Goal: Task Accomplishment & Management: Complete application form

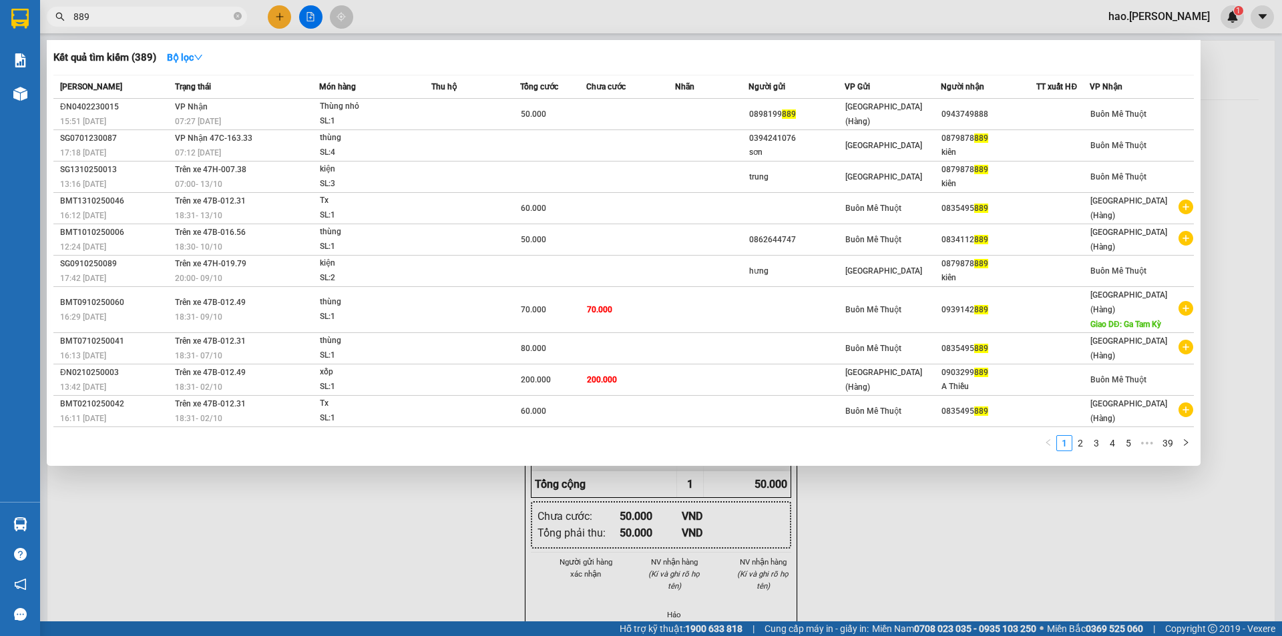
click at [276, 7] on div at bounding box center [641, 318] width 1282 height 636
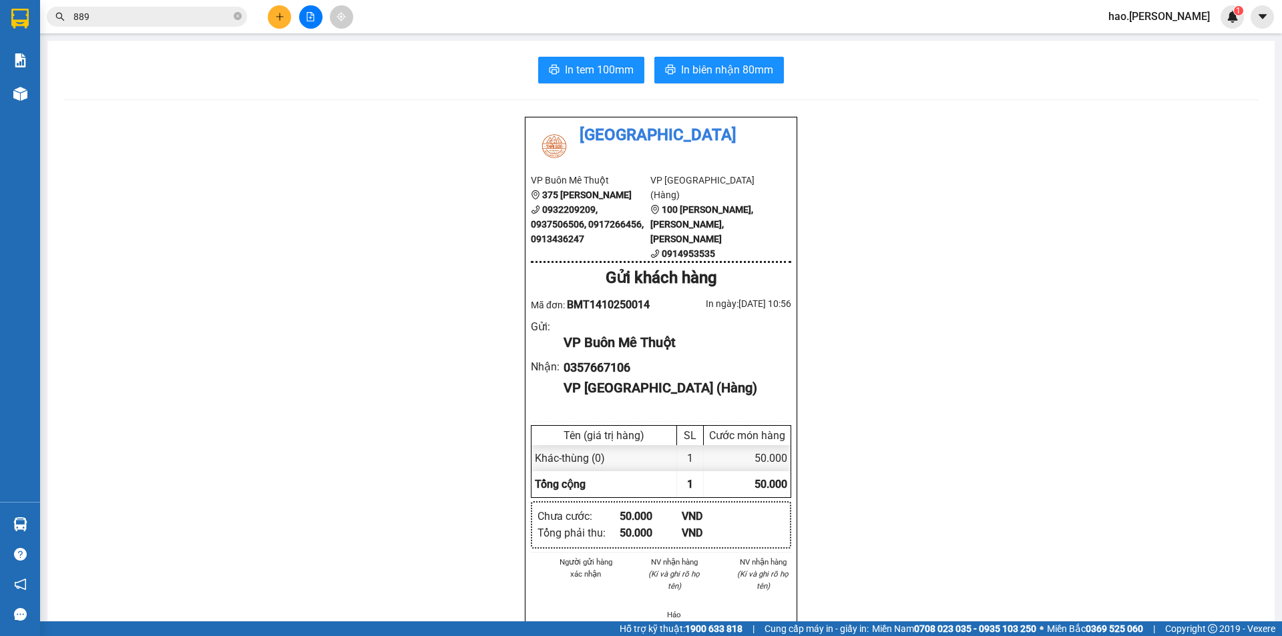
click at [276, 21] on icon "plus" at bounding box center [279, 16] width 9 height 9
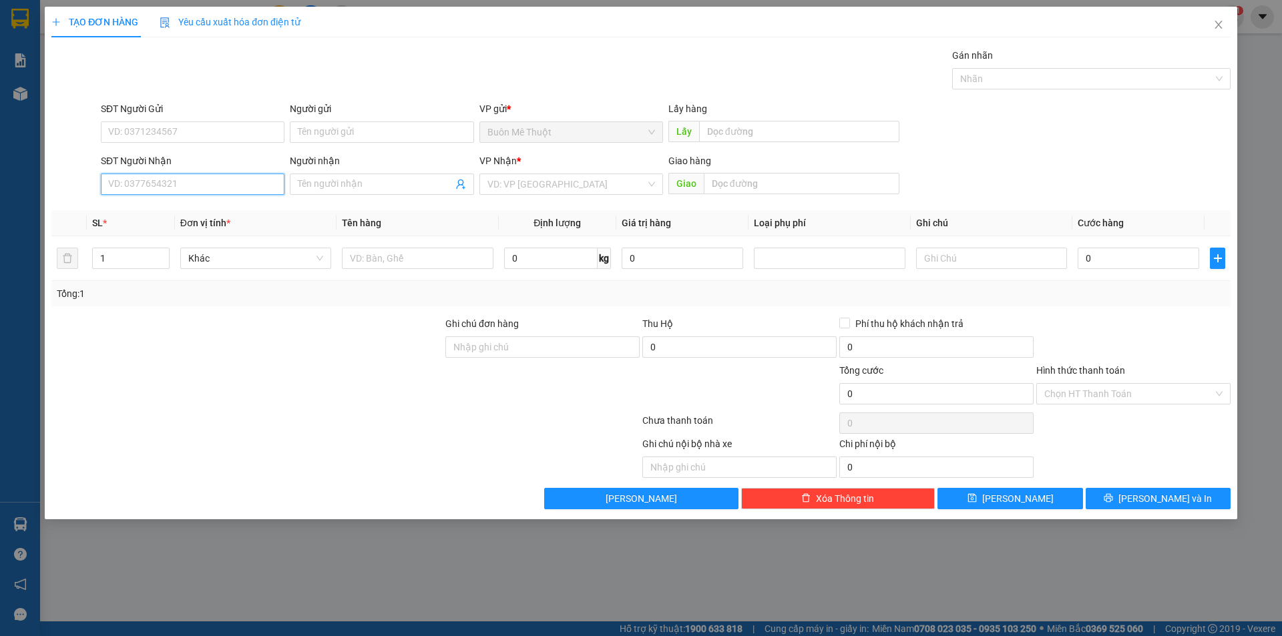
click at [218, 185] on input "SĐT Người Nhận" at bounding box center [193, 184] width 184 height 21
drag, startPoint x: 218, startPoint y: 185, endPoint x: 316, endPoint y: 146, distance: 105.1
click at [258, 166] on div "SĐT Người Nhận VD: 0377654321" at bounding box center [193, 177] width 184 height 47
click at [153, 214] on div "0966313437" at bounding box center [193, 211] width 168 height 15
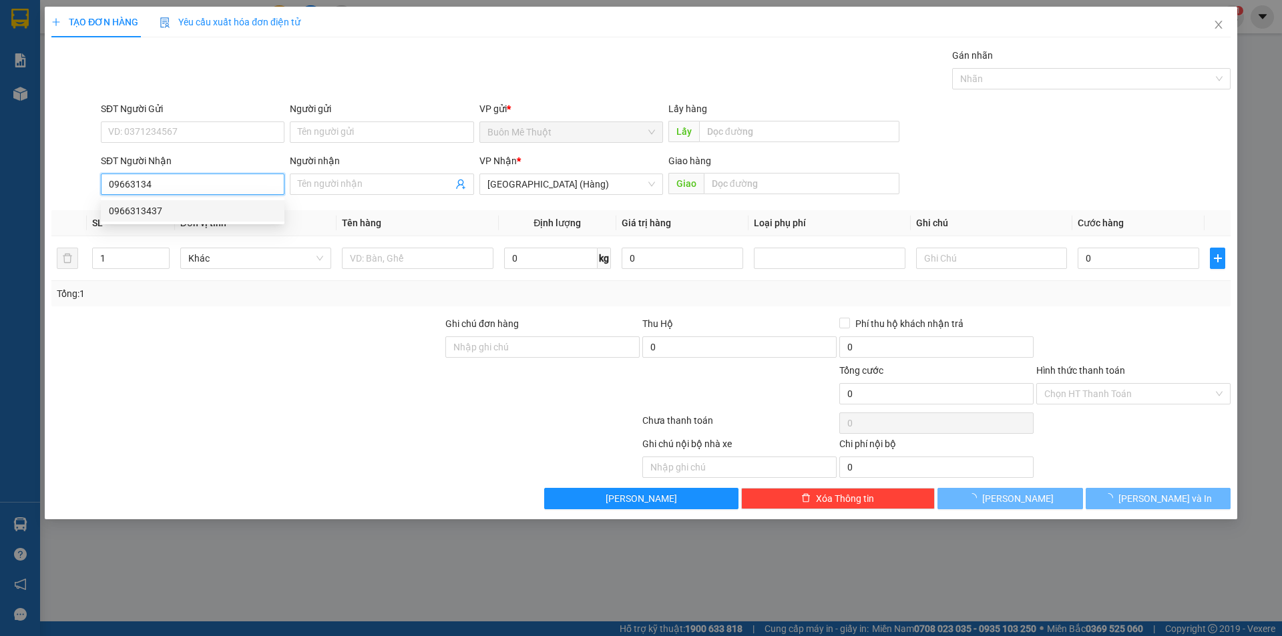
type input "0966313437"
type input "100.000"
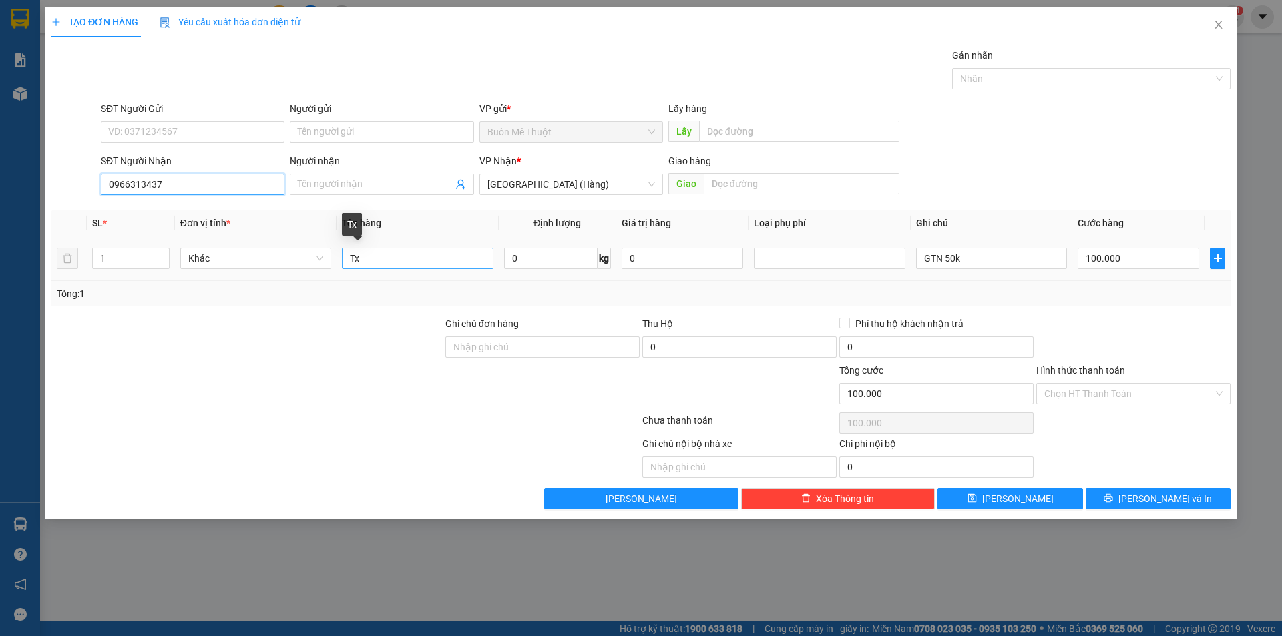
type input "0966313437"
click at [441, 262] on input "Tx" at bounding box center [417, 258] width 151 height 21
type input "kn"
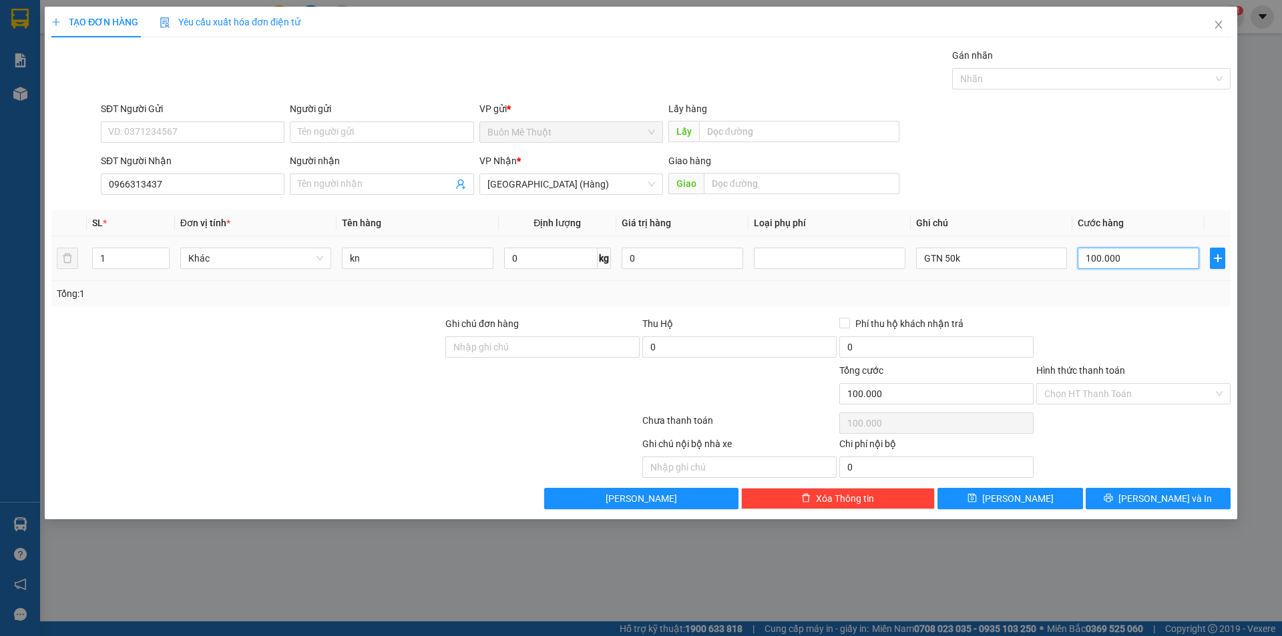
click at [1103, 256] on input "100.000" at bounding box center [1137, 258] width 121 height 21
type input "8"
type input "80"
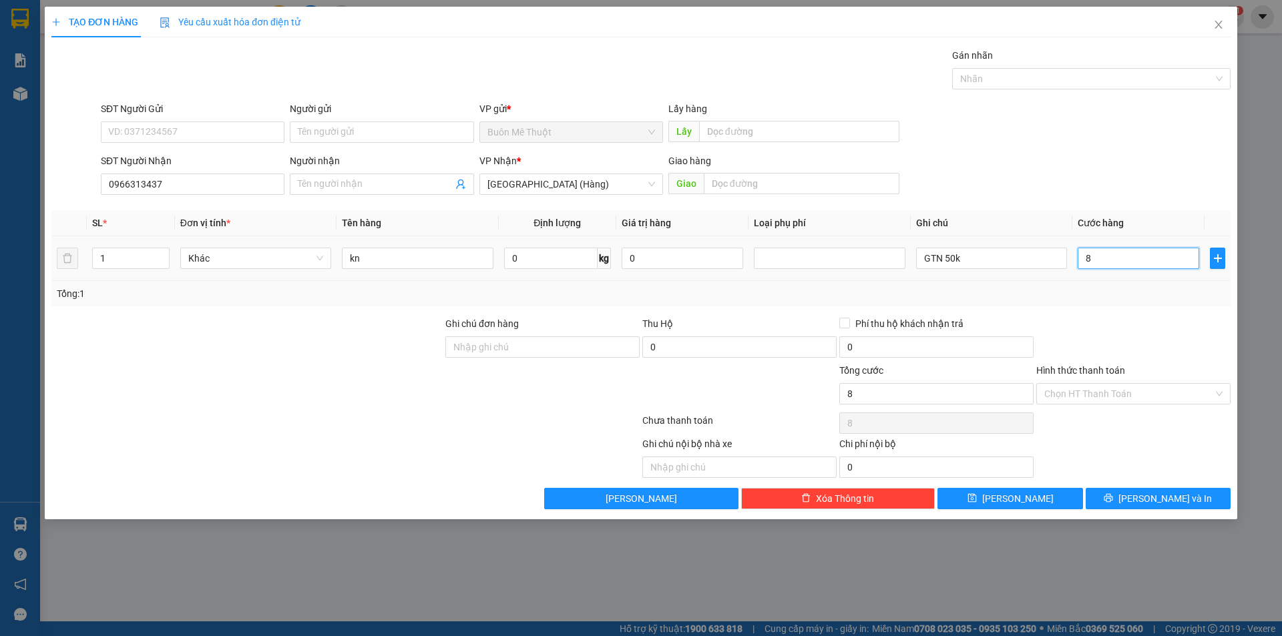
type input "80"
type input "800"
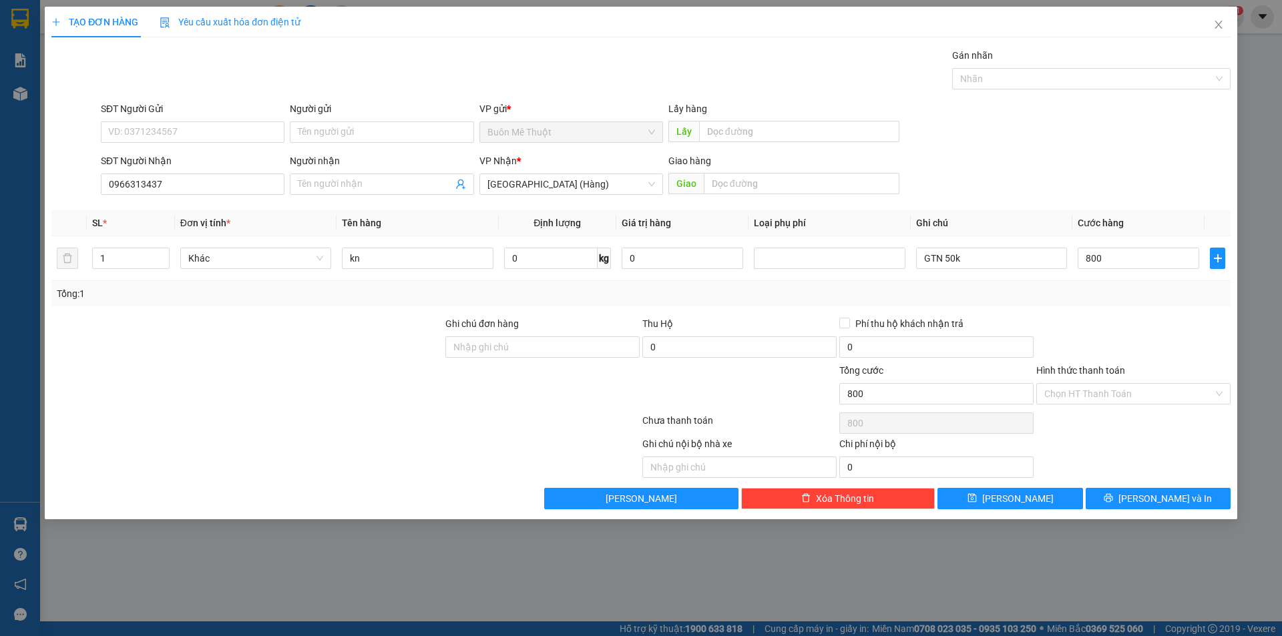
type input "800.000"
click at [1092, 317] on div at bounding box center [1133, 339] width 197 height 47
click at [1134, 265] on input "800.000" at bounding box center [1137, 258] width 121 height 21
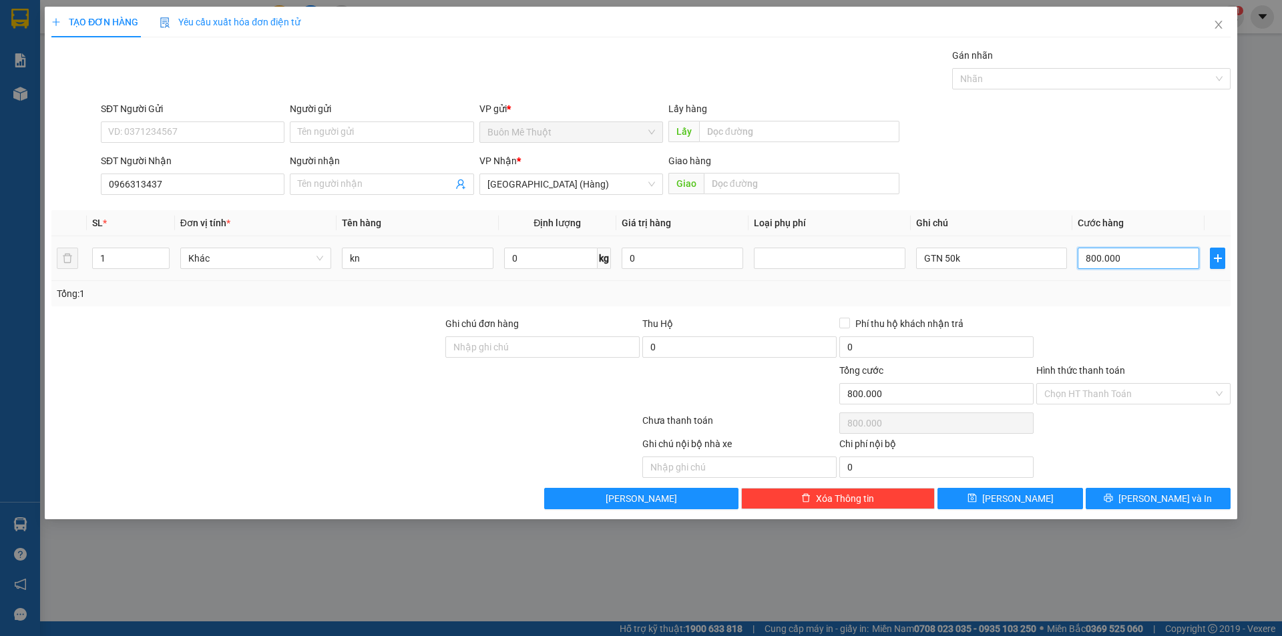
type input "8"
type input "80"
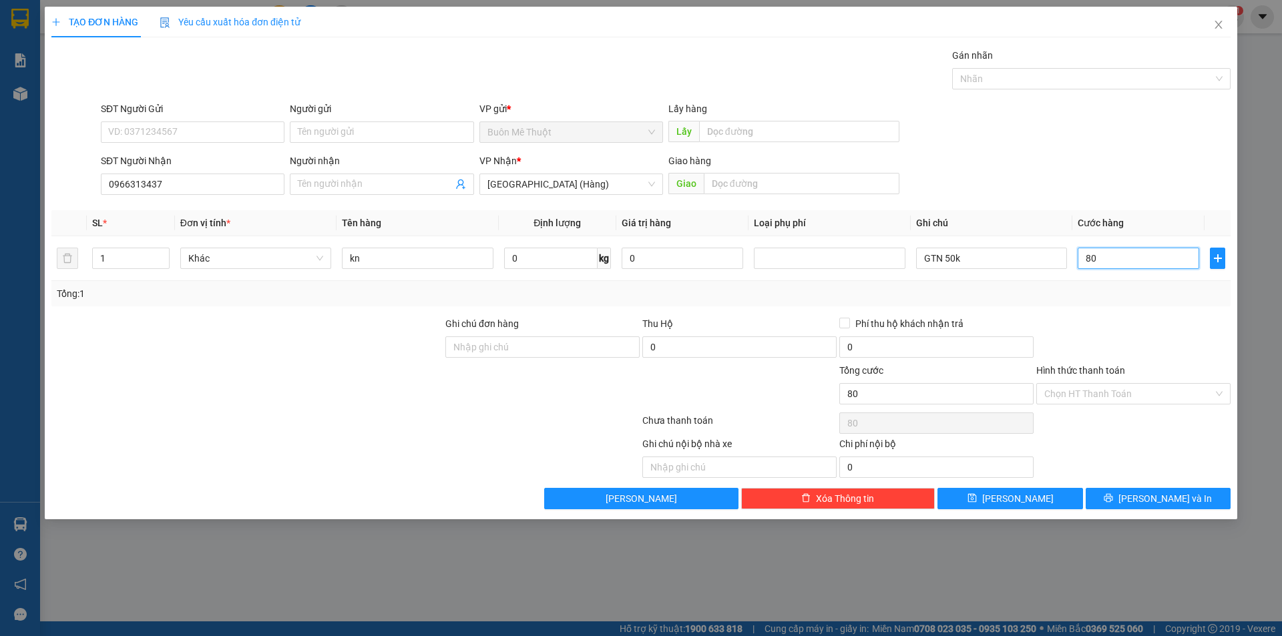
type input "80"
type input "80.000"
click at [1105, 328] on div at bounding box center [1133, 339] width 197 height 47
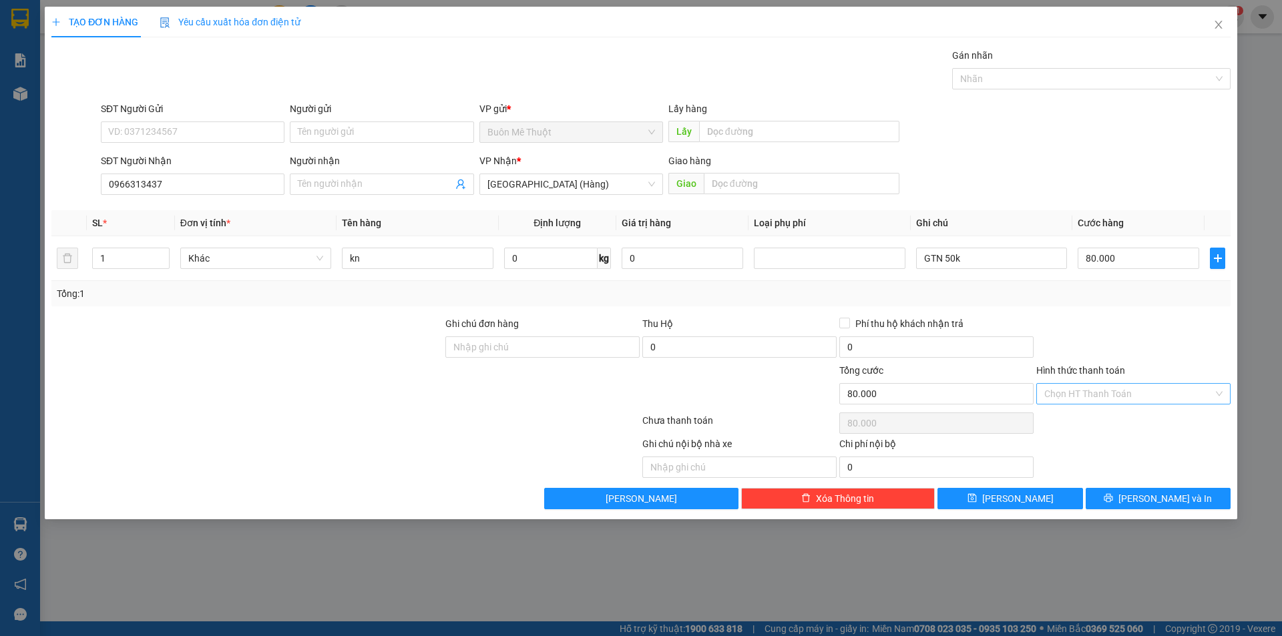
click at [1081, 397] on input "Hình thức thanh toán" at bounding box center [1128, 394] width 169 height 20
click at [1084, 419] on div "Tại văn phòng" at bounding box center [1133, 420] width 178 height 15
type input "0"
click at [1112, 495] on button "[PERSON_NAME] và In" at bounding box center [1157, 498] width 145 height 21
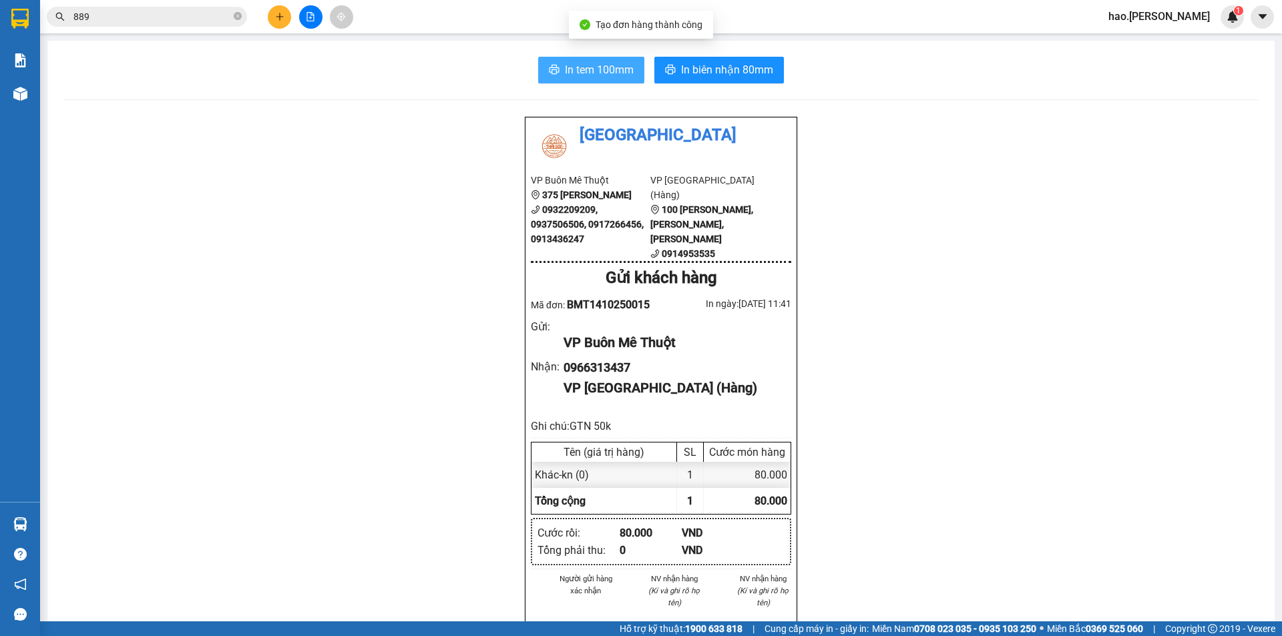
click at [585, 70] on span "In tem 100mm" at bounding box center [599, 69] width 69 height 17
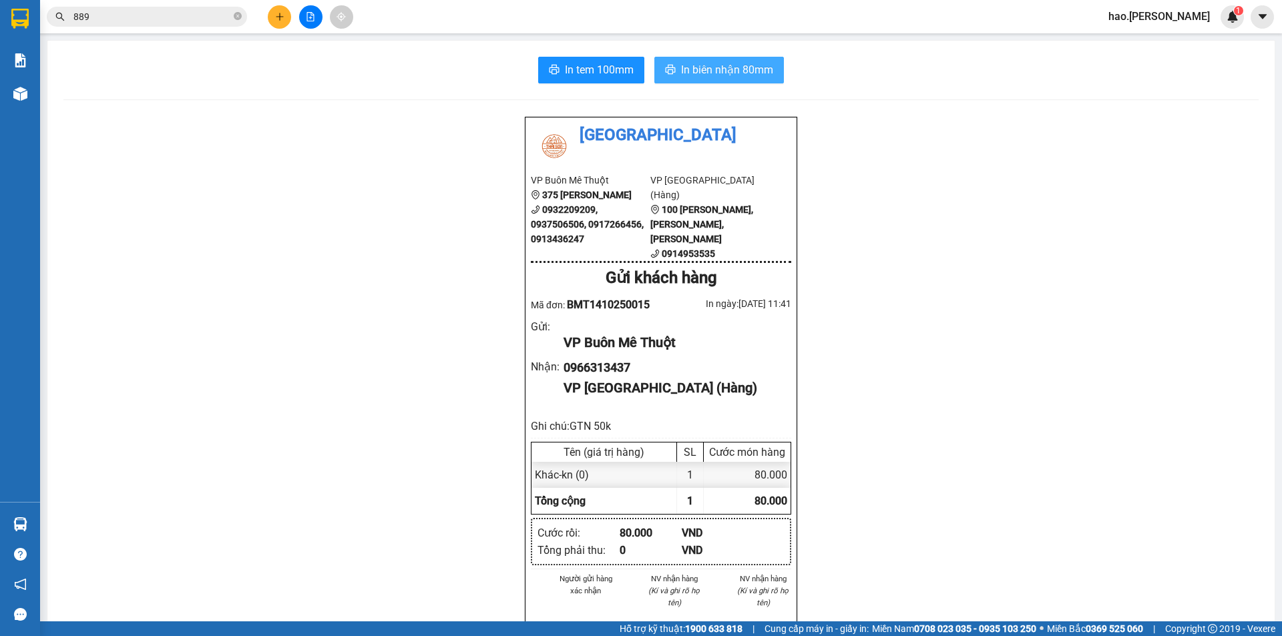
click at [731, 66] on span "In biên nhận 80mm" at bounding box center [727, 69] width 92 height 17
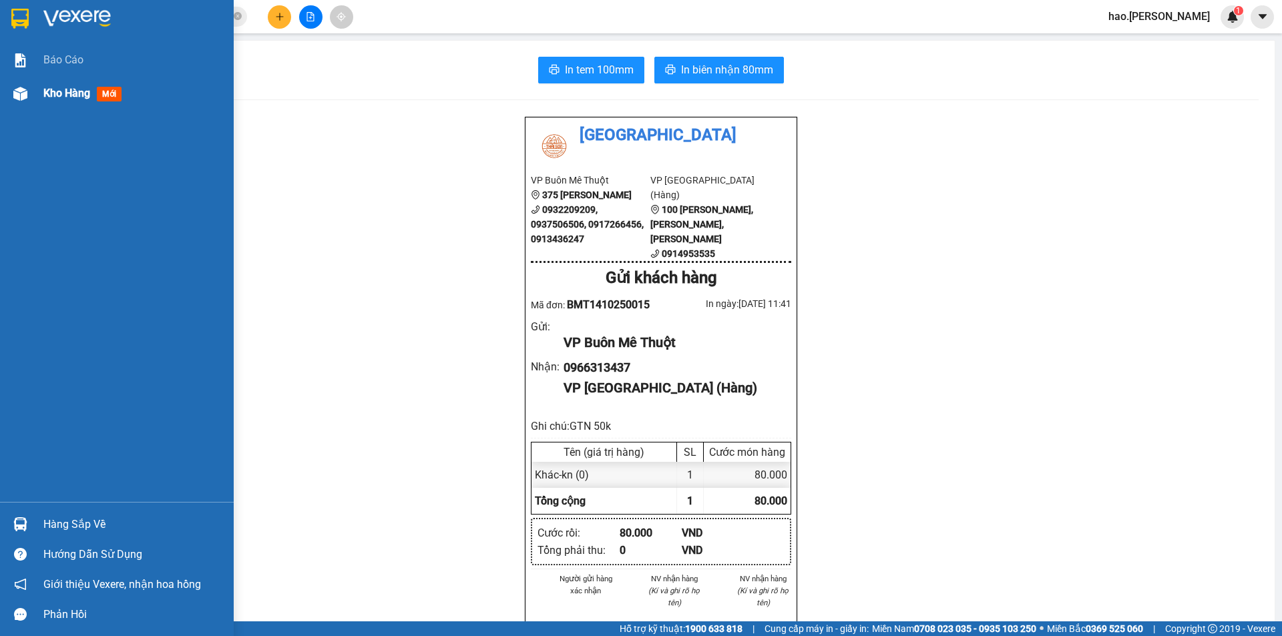
click at [65, 93] on span "Kho hàng" at bounding box center [66, 93] width 47 height 13
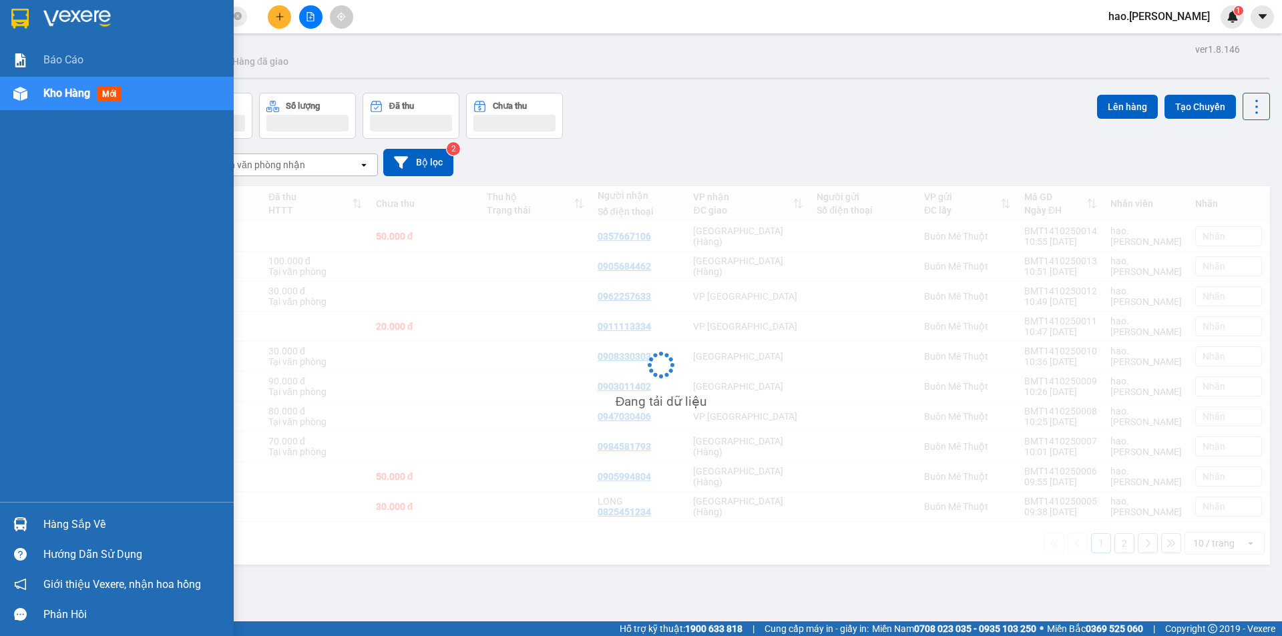
click at [65, 93] on span "Kho hàng" at bounding box center [66, 93] width 47 height 13
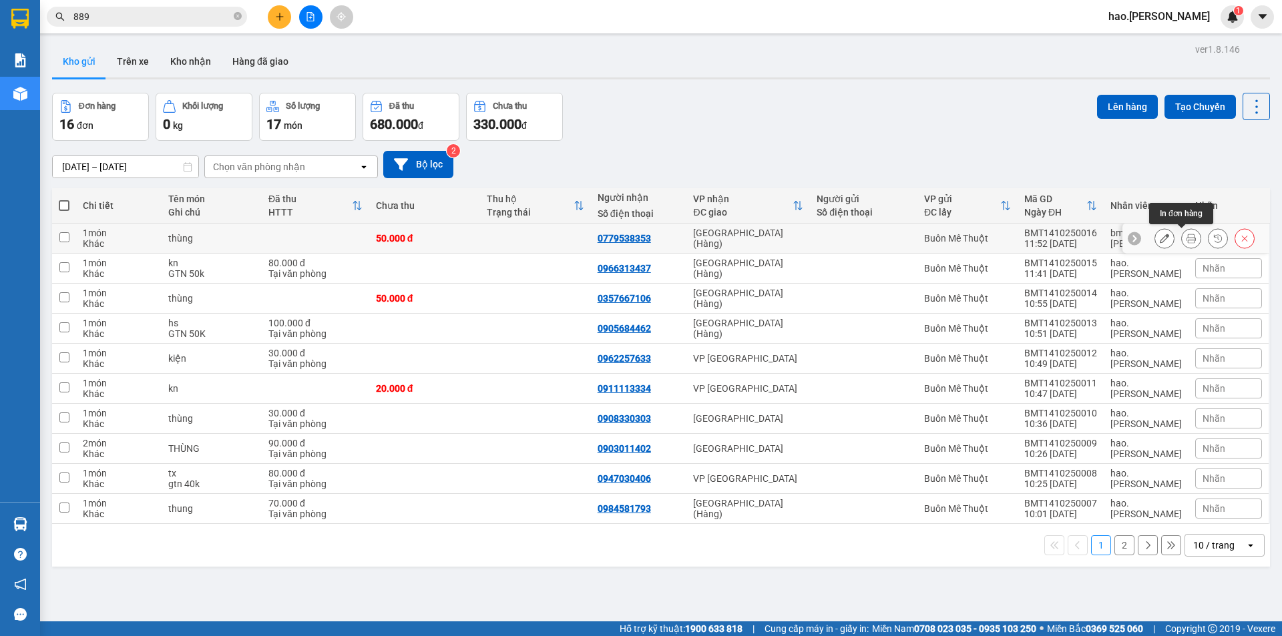
click at [1182, 234] on button at bounding box center [1191, 238] width 19 height 23
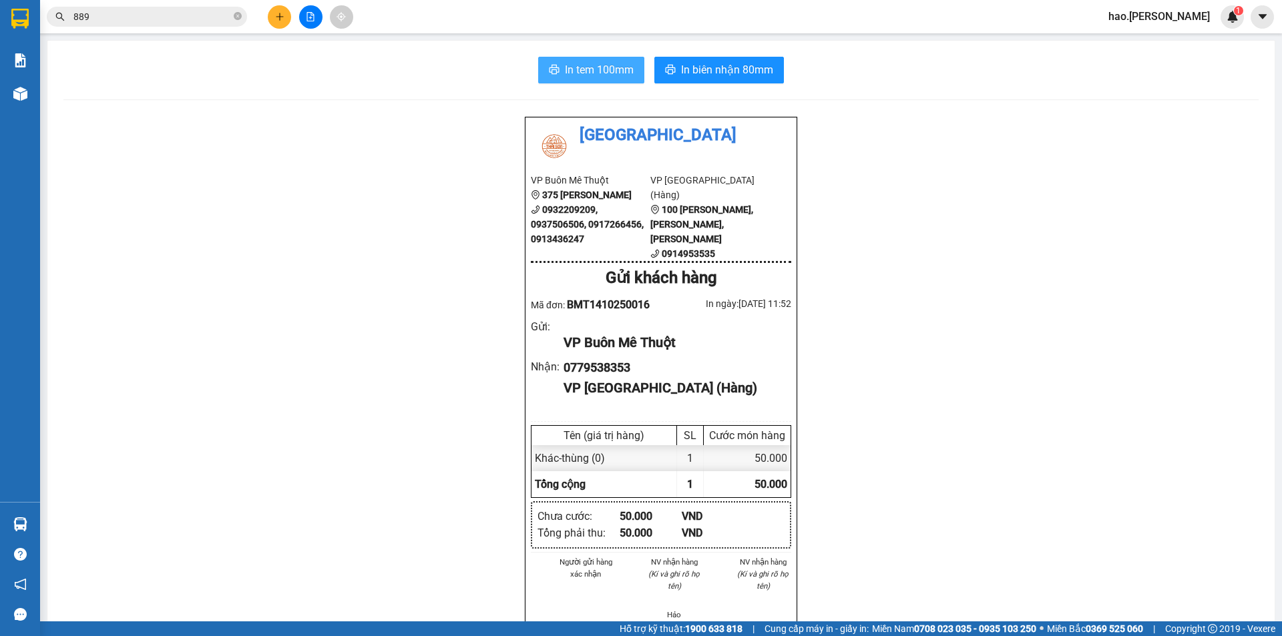
click at [567, 65] on span "In tem 100mm" at bounding box center [599, 69] width 69 height 17
